Goal: Download file/media

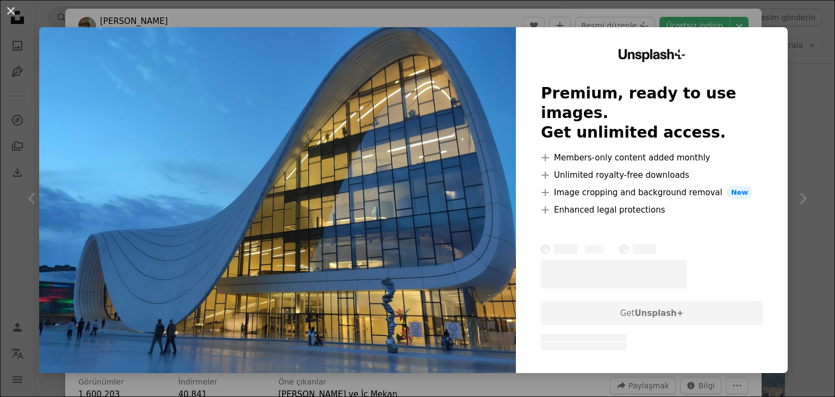
scroll to position [703, 0]
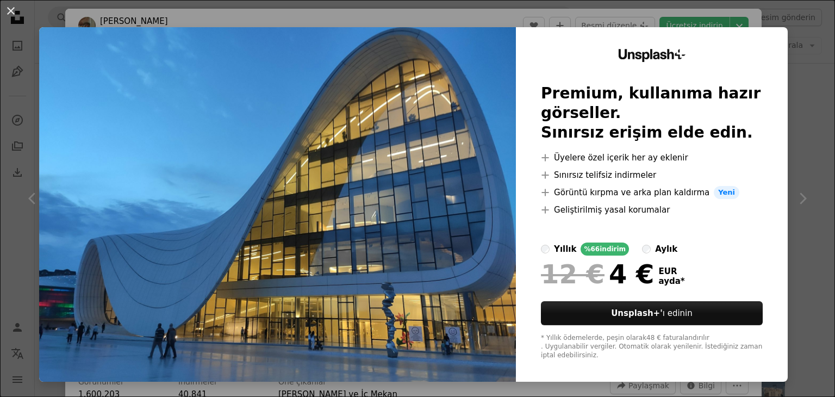
click at [589, 22] on div "An X shape Unsplash+ Premium, kullanıma hazır görseller. Sınırsız erişim elde e…" at bounding box center [417, 198] width 835 height 397
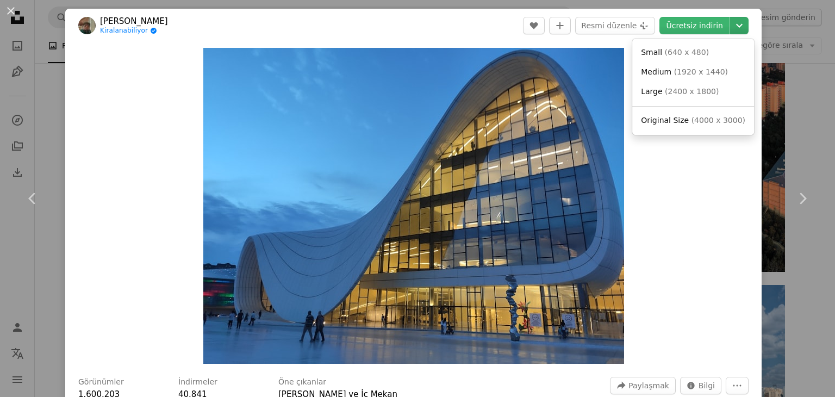
click at [734, 26] on icon "Chevron down" at bounding box center [739, 25] width 17 height 13
click at [725, 124] on font "4000 x 3000" at bounding box center [714, 120] width 48 height 9
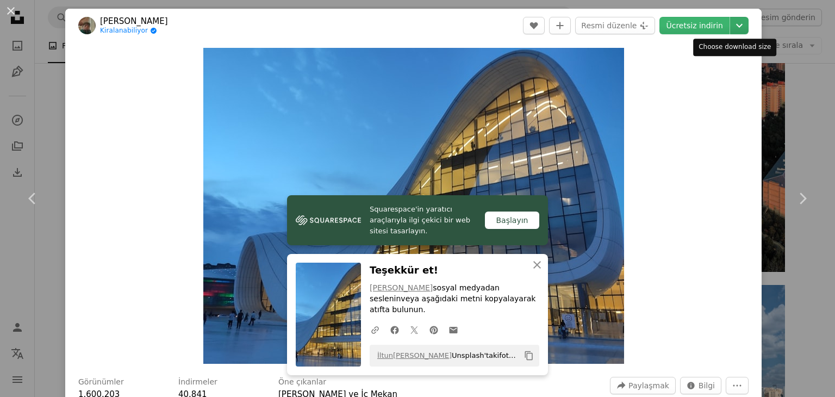
click at [732, 31] on icon "Chevron down" at bounding box center [739, 25] width 17 height 13
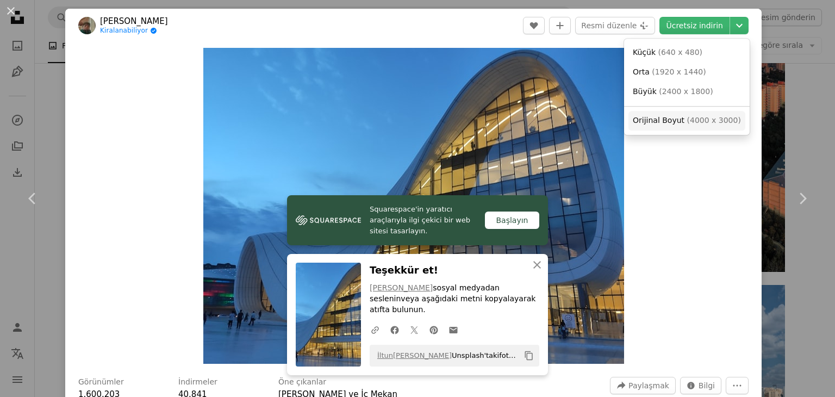
click at [702, 122] on font "4000 x 3000" at bounding box center [714, 120] width 48 height 9
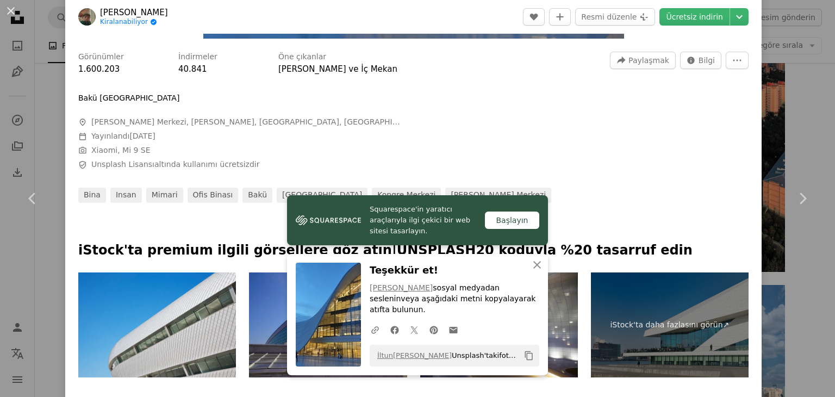
scroll to position [326, 0]
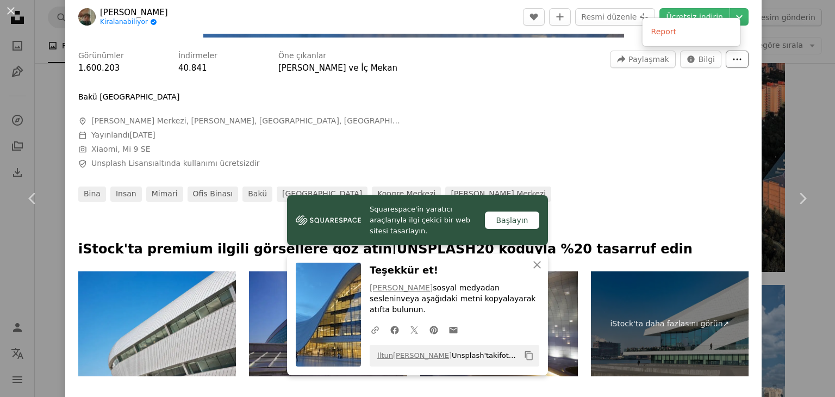
click at [730, 66] on button "More Actions" at bounding box center [737, 59] width 23 height 17
click at [713, 104] on dialog "An X shape Chevron left Chevron right Squarespace'in yaratıcı araçlarıyla ilgi …" at bounding box center [417, 198] width 835 height 397
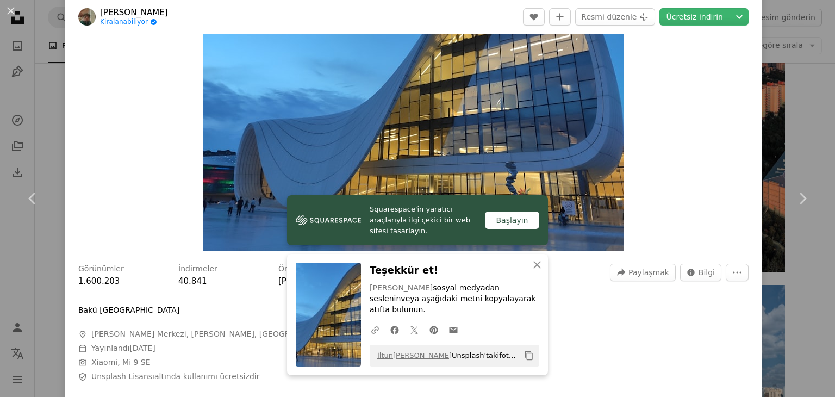
scroll to position [109, 0]
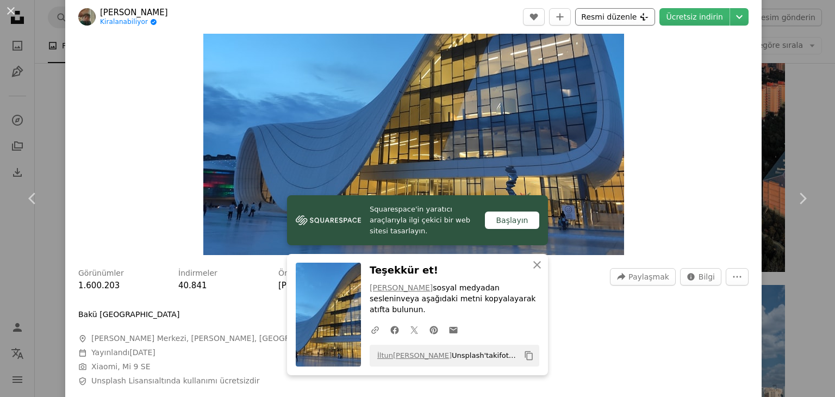
drag, startPoint x: 631, startPoint y: 16, endPoint x: 631, endPoint y: 24, distance: 8.2
click at [631, 16] on font "Resmi düzenle" at bounding box center [608, 17] width 55 height 9
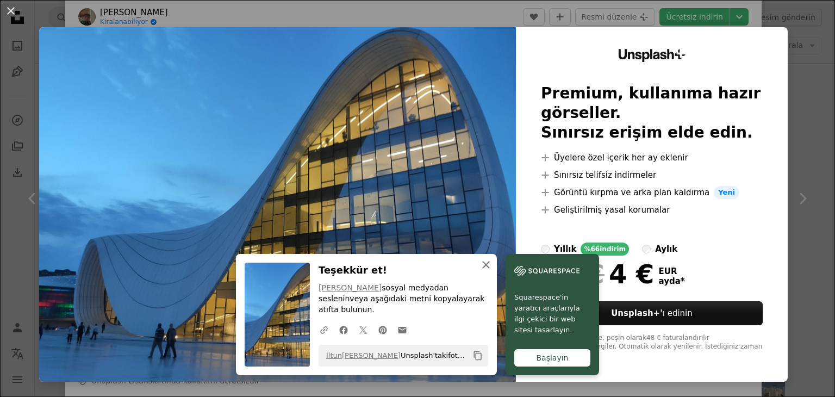
click at [485, 271] on icon "An X shape" at bounding box center [485, 264] width 13 height 13
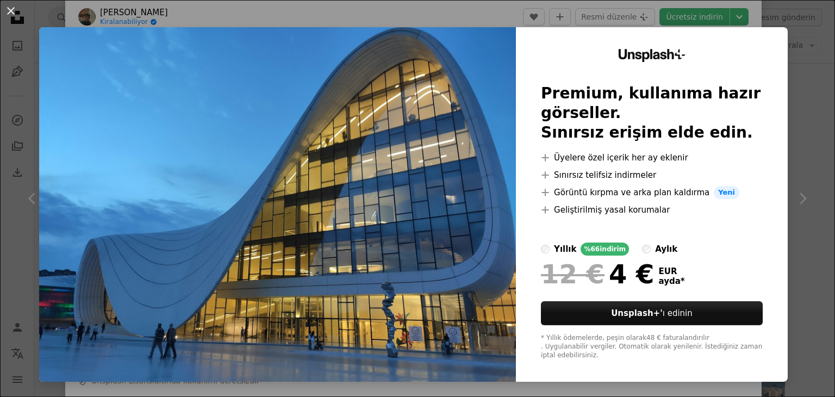
click at [728, 14] on div "An X shape Unsplash+ Premium, kullanıma hazır görseller. Sınırsız erişim elde e…" at bounding box center [417, 198] width 835 height 397
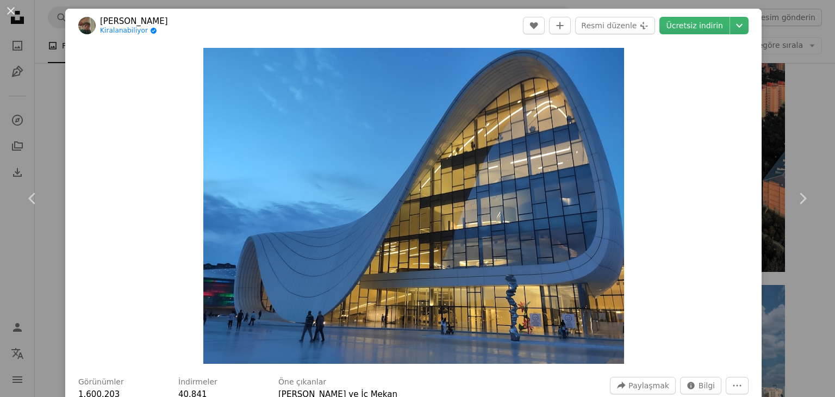
click at [796, 57] on div "An X shape Chevron left Chevron right İltun [PERSON_NAME] Kiralanabiliyor A che…" at bounding box center [417, 198] width 835 height 397
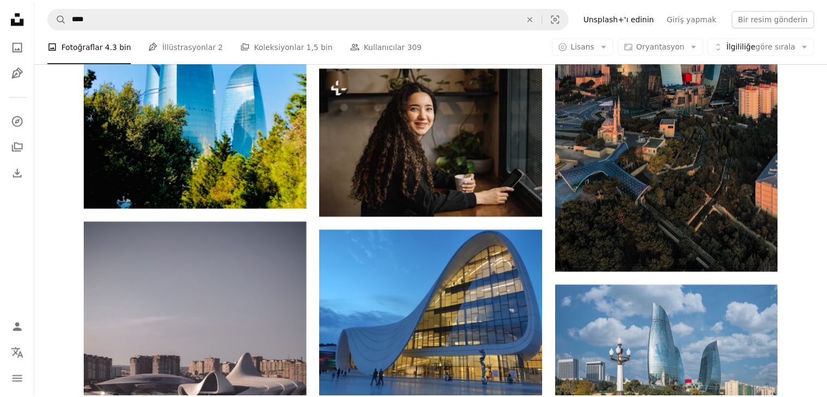
scroll to position [611, 0]
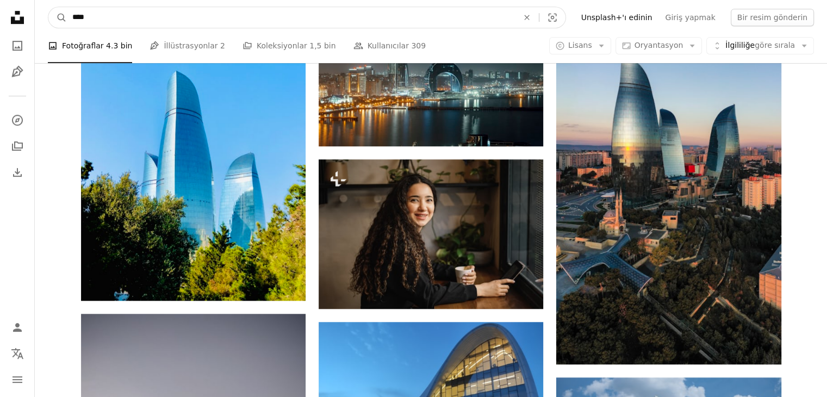
drag, startPoint x: 192, startPoint y: 12, endPoint x: 0, endPoint y: 54, distance: 196.4
type input "********"
click button "A magnifying glass" at bounding box center [57, 17] width 18 height 21
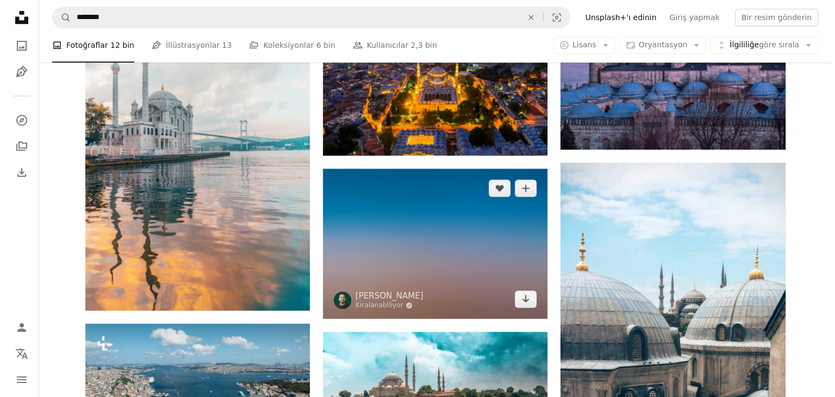
scroll to position [799, 0]
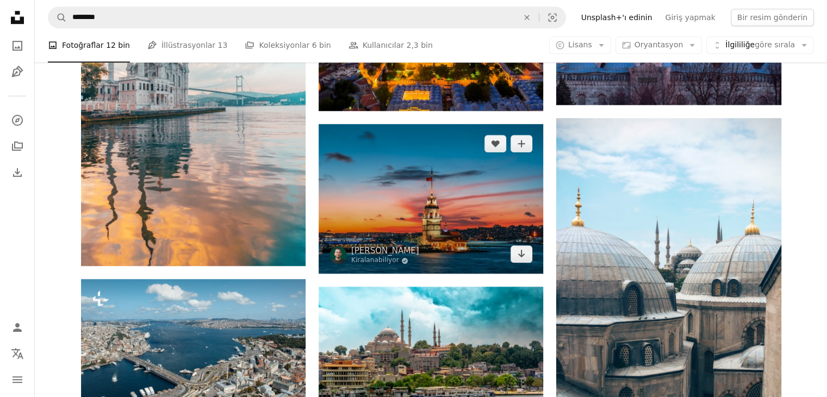
click at [421, 198] on img at bounding box center [431, 198] width 225 height 149
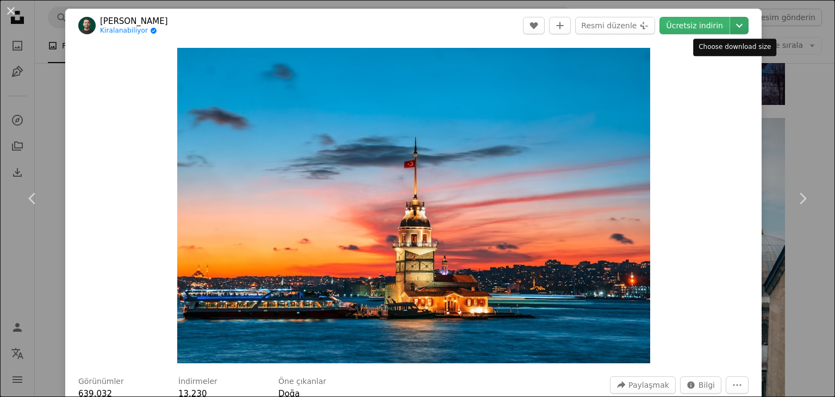
click at [731, 32] on button "Chevron down" at bounding box center [739, 25] width 18 height 17
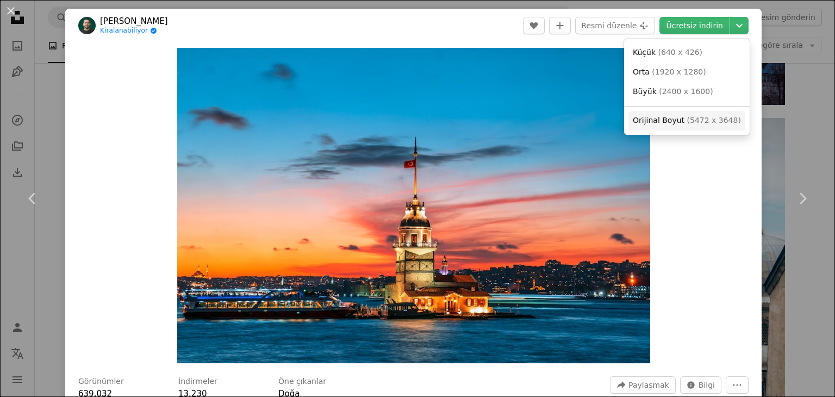
click at [721, 123] on font "5472 x 3648" at bounding box center [714, 120] width 48 height 9
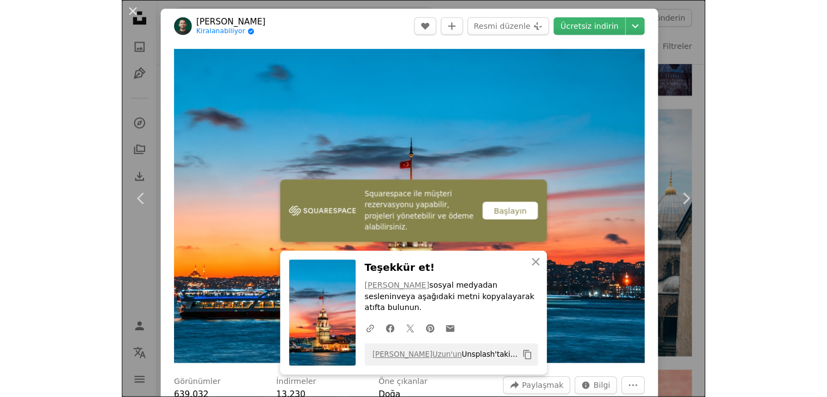
scroll to position [799, 0]
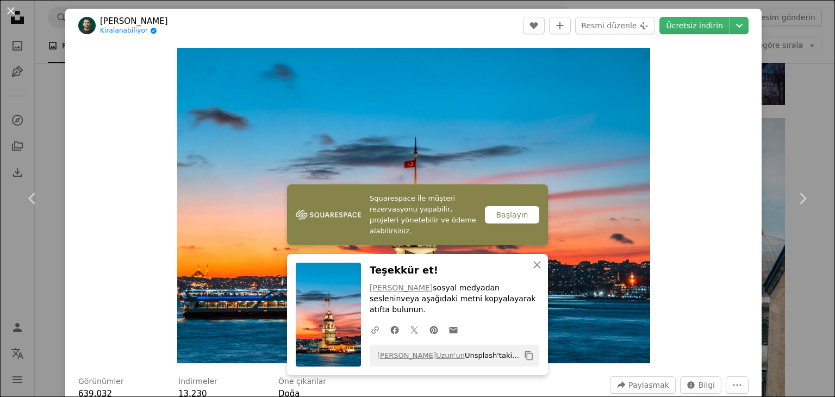
click at [806, 109] on div "An X shape Chevron left Chevron right Squarespace ile müşteri rezervasyonu yapa…" at bounding box center [417, 198] width 835 height 397
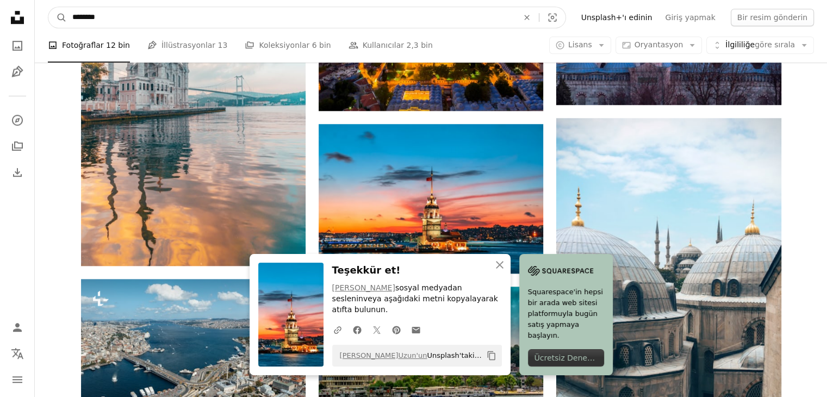
click at [141, 16] on input "********" at bounding box center [291, 17] width 448 height 21
type input "*******"
click at [48, 7] on button "A magnifying glass" at bounding box center [57, 17] width 18 height 21
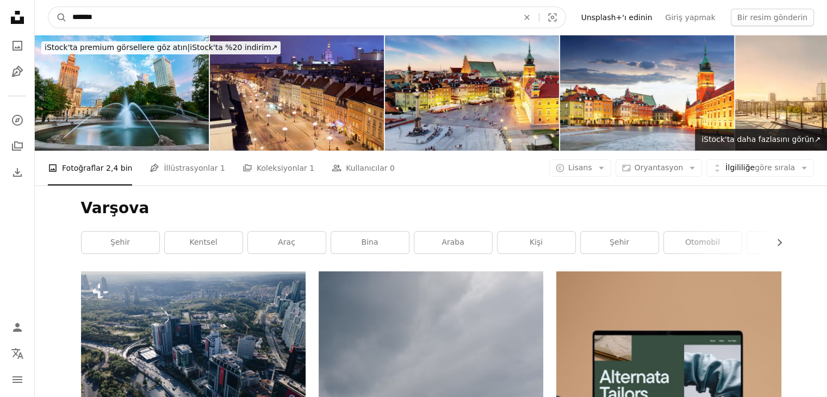
click at [98, 15] on input "*******" at bounding box center [291, 17] width 448 height 21
click at [96, 14] on input "*******" at bounding box center [291, 17] width 448 height 21
click at [96, 13] on input "*******" at bounding box center [291, 17] width 448 height 21
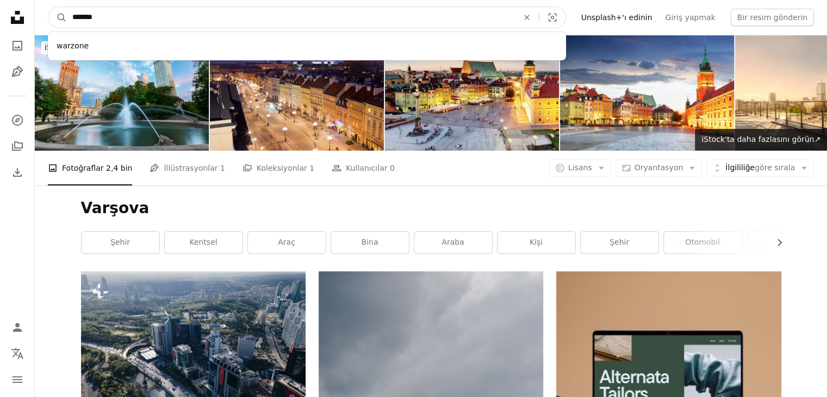
type input "********"
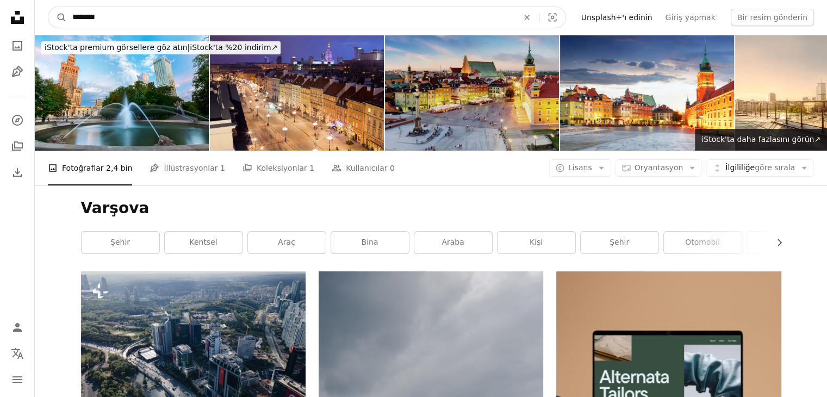
click button "A magnifying glass" at bounding box center [57, 17] width 18 height 21
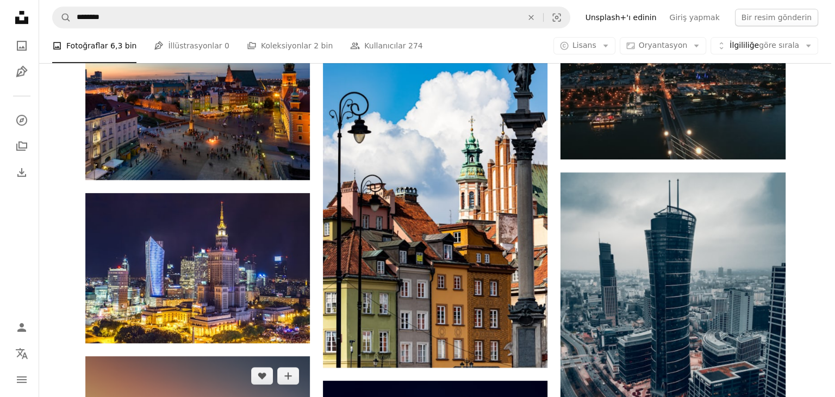
scroll to position [544, 0]
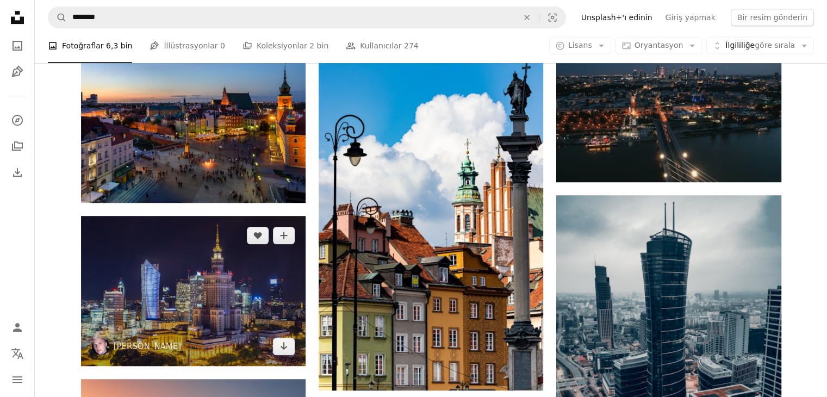
click at [217, 283] on img at bounding box center [193, 291] width 225 height 150
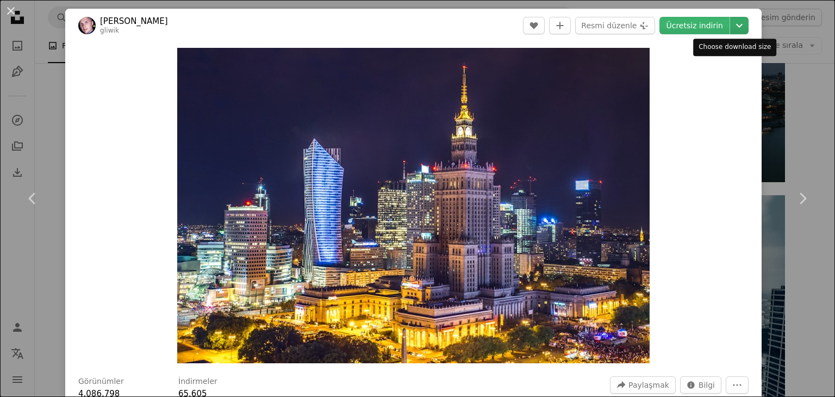
click at [735, 29] on icon "Chevron down" at bounding box center [739, 25] width 17 height 13
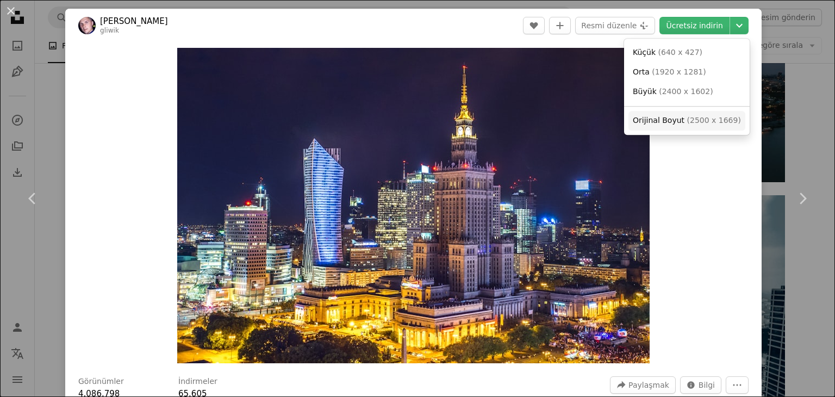
click at [713, 122] on font "2500 x 1669" at bounding box center [714, 120] width 48 height 9
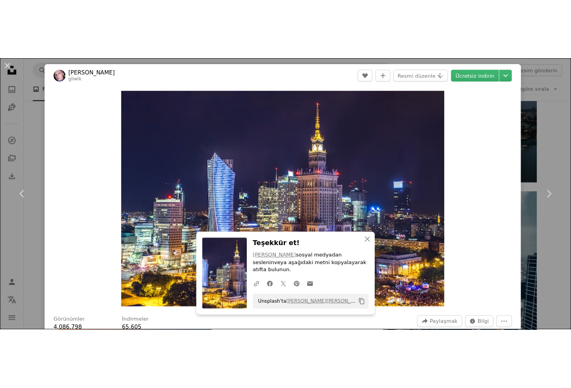
scroll to position [500, 0]
